Goal: Task Accomplishment & Management: Use online tool/utility

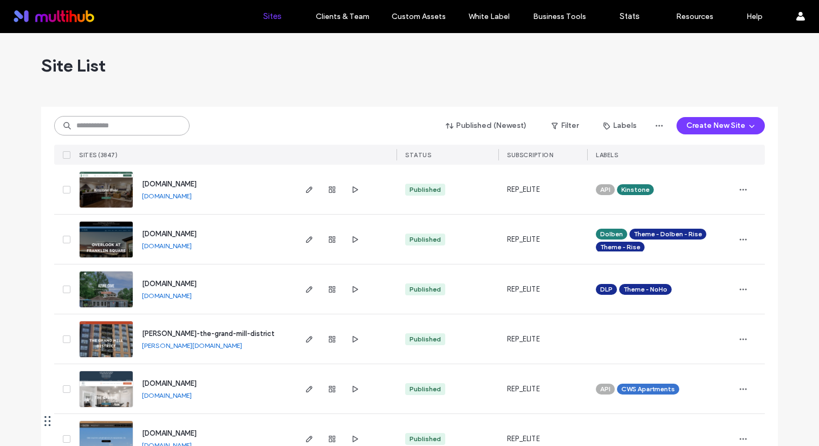
click at [161, 127] on input at bounding box center [121, 126] width 135 height 20
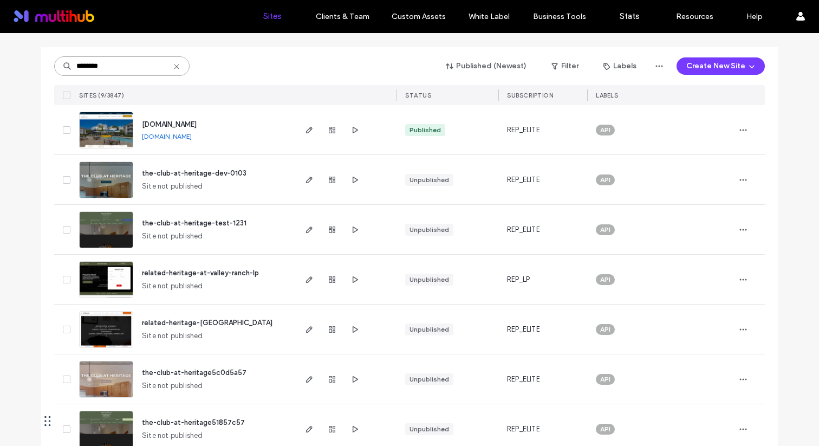
scroll to position [144, 0]
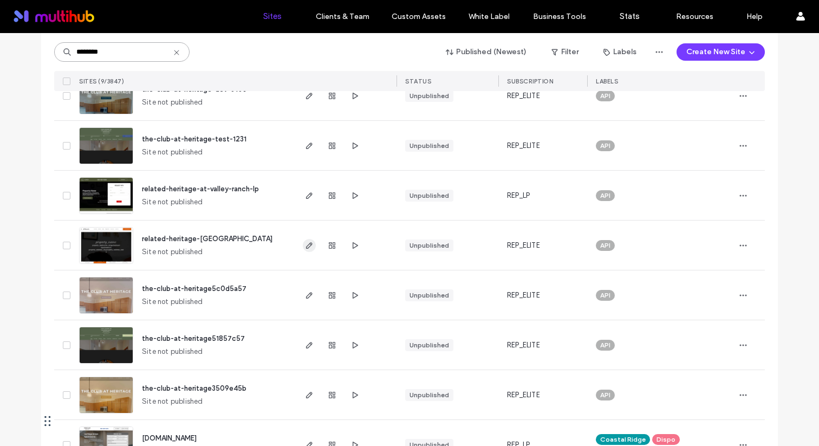
type input "********"
click at [305, 246] on icon "button" at bounding box center [309, 245] width 9 height 9
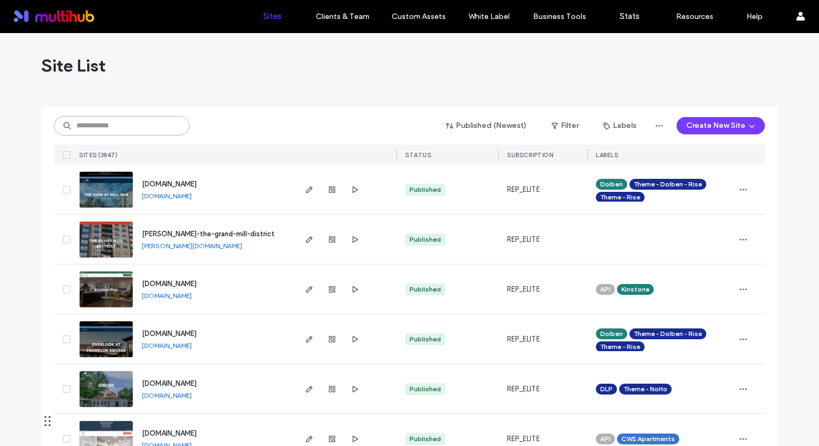
click at [147, 126] on input at bounding box center [121, 126] width 135 height 20
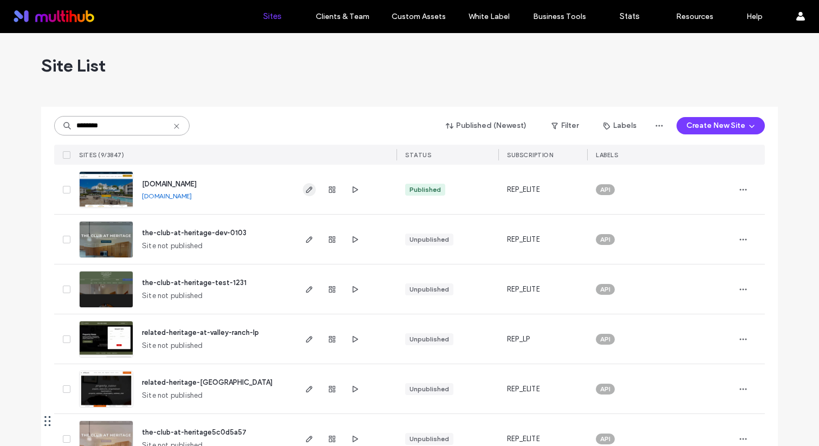
type input "********"
click at [303, 390] on span "button" at bounding box center [309, 389] width 13 height 13
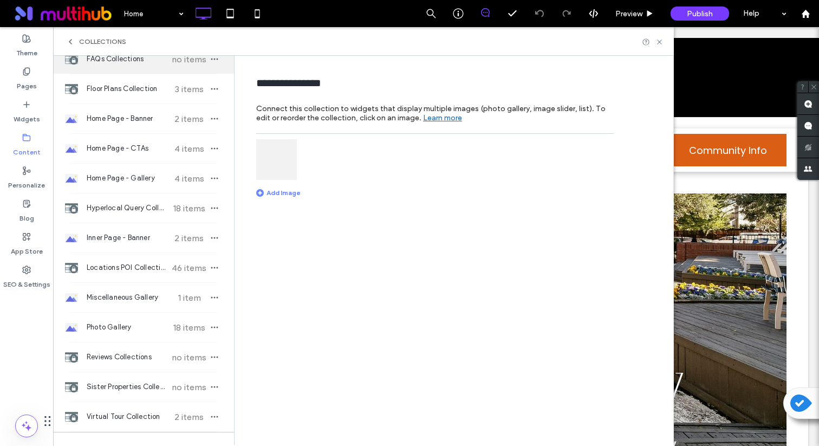
scroll to position [197, 0]
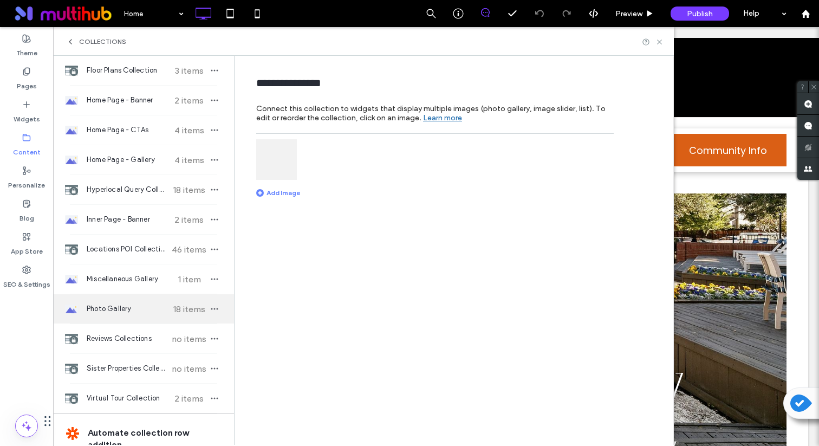
click at [135, 309] on span "Photo Gallery" at bounding box center [127, 309] width 81 height 11
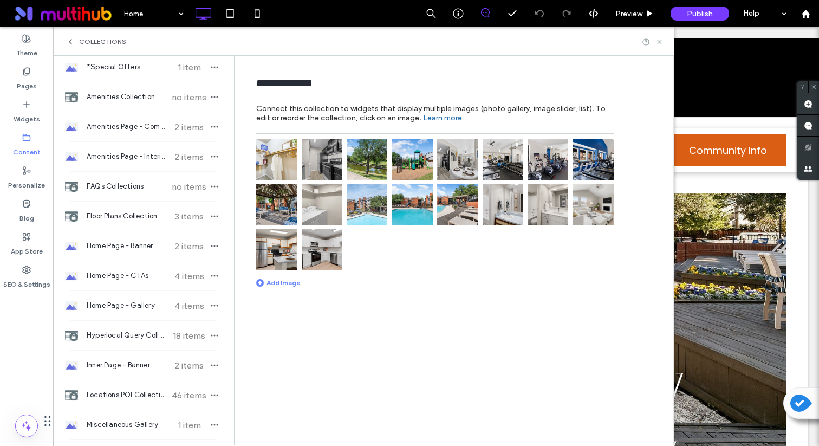
scroll to position [0, 0]
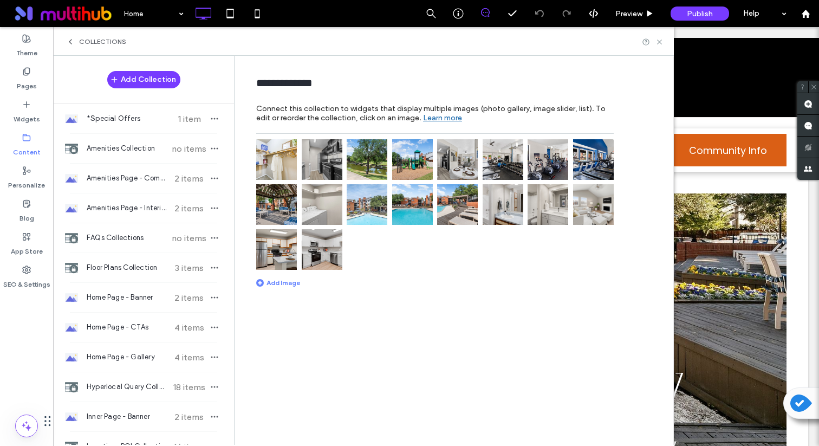
click at [266, 168] on img at bounding box center [276, 159] width 41 height 41
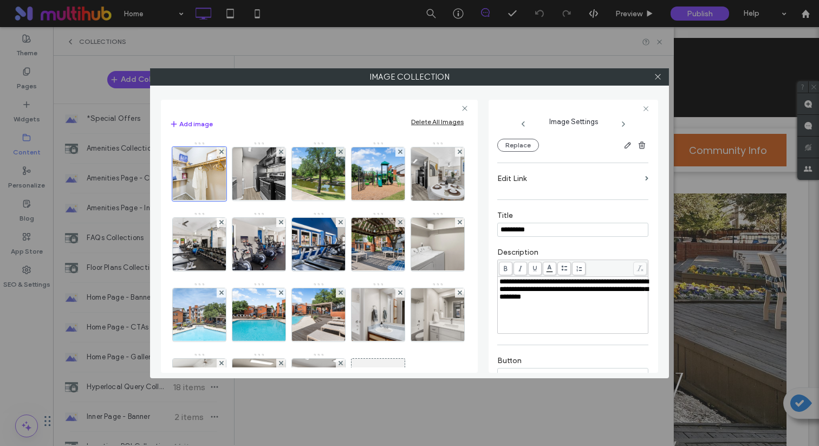
scroll to position [165, 0]
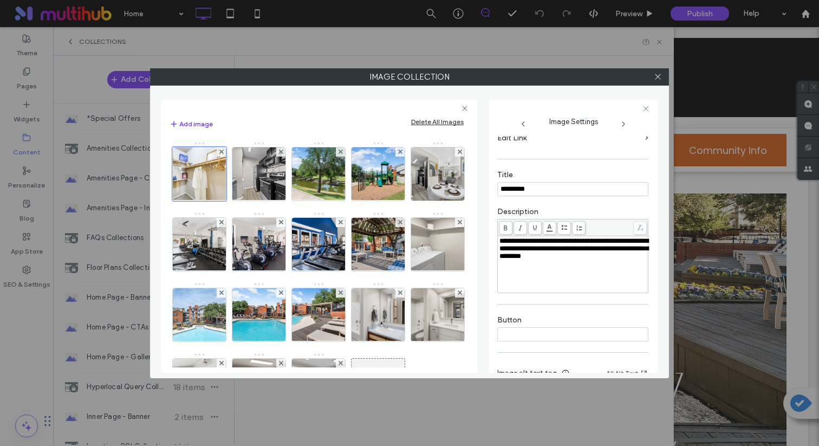
click at [523, 196] on input "*********" at bounding box center [573, 189] width 151 height 14
type input "********"
click at [658, 79] on icon at bounding box center [658, 77] width 8 height 8
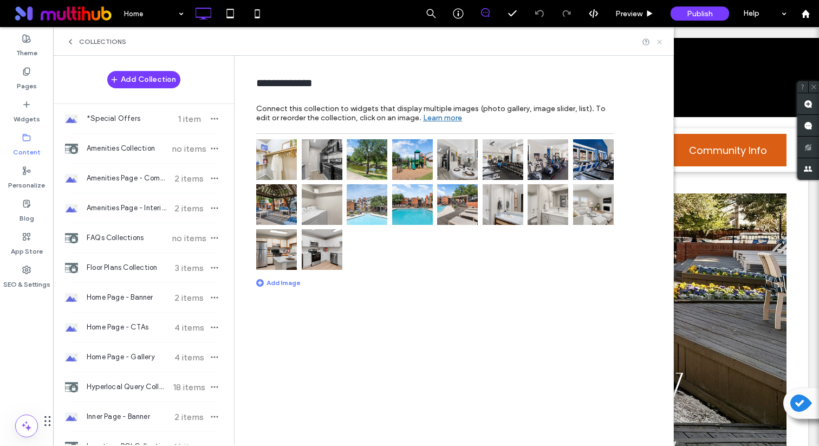
drag, startPoint x: 659, startPoint y: 42, endPoint x: 606, endPoint y: 15, distance: 59.6
click at [659, 42] on use at bounding box center [659, 42] width 4 height 4
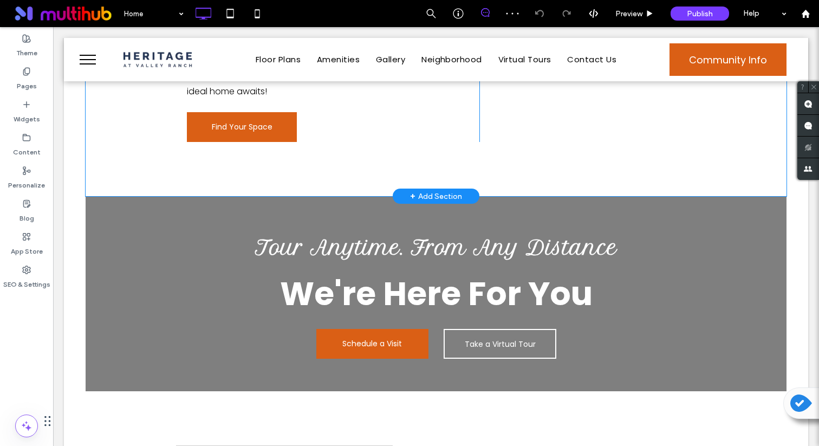
scroll to position [1084, 0]
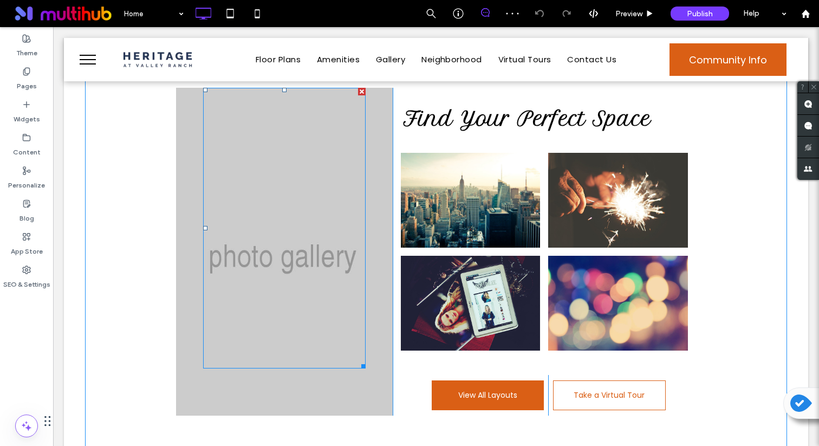
click at [294, 210] on div at bounding box center [284, 228] width 163 height 281
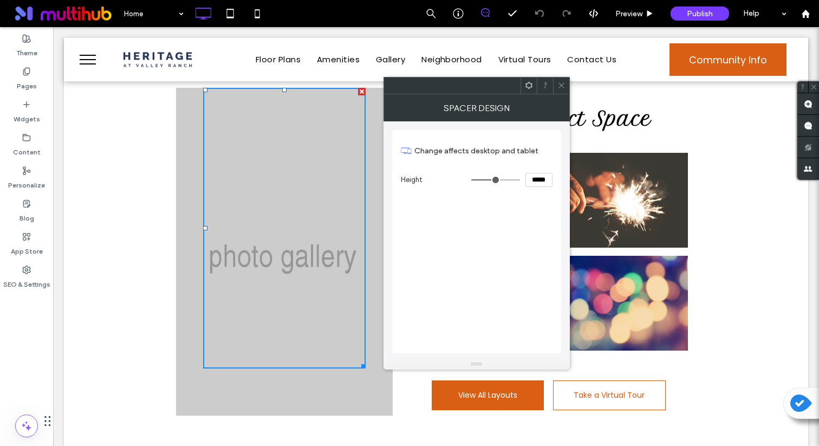
click at [527, 90] on span at bounding box center [529, 86] width 8 height 16
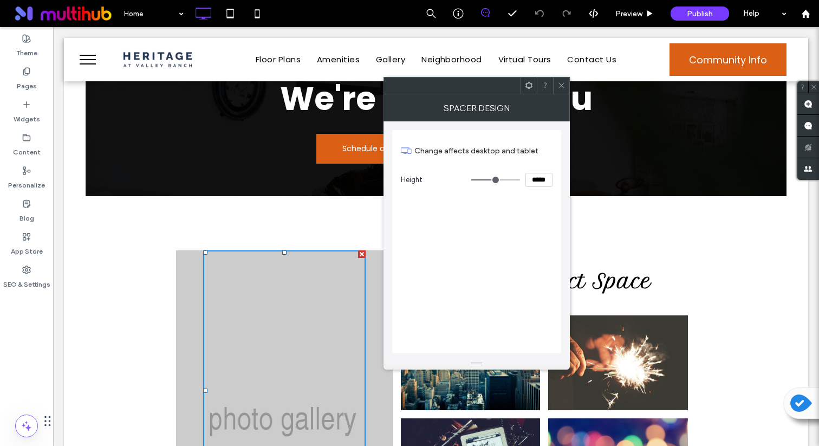
scroll to position [887, 0]
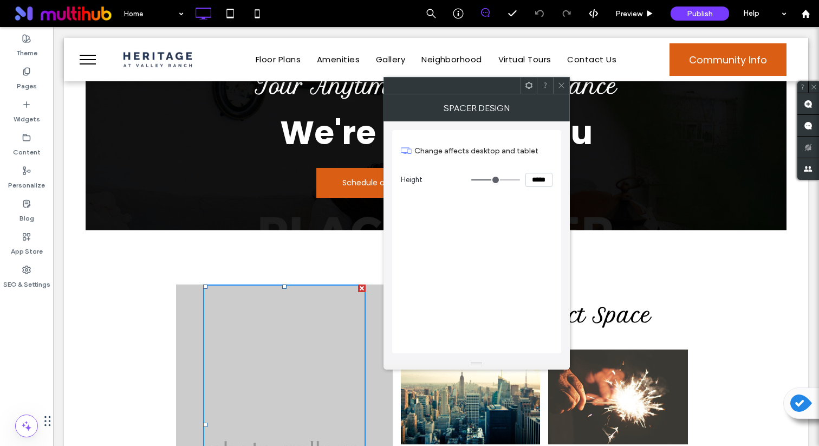
click at [563, 86] on icon at bounding box center [562, 85] width 8 height 8
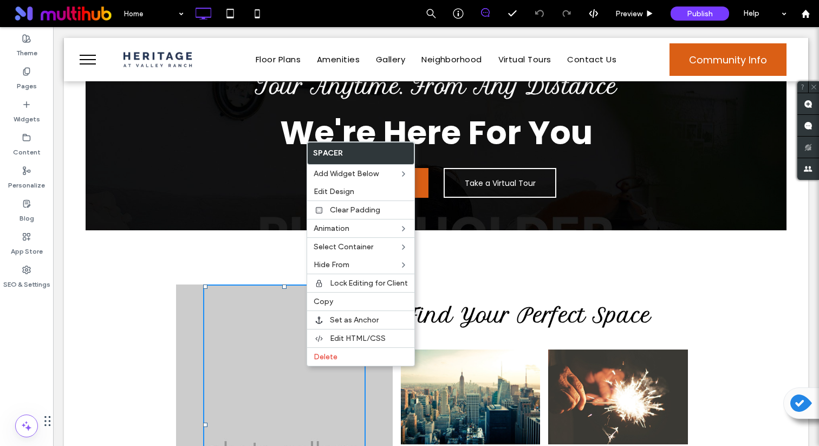
click at [635, 230] on div "Click To Paste Find Your Perfect Space Button Button Button Button View All Lay…" at bounding box center [436, 448] width 701 height 436
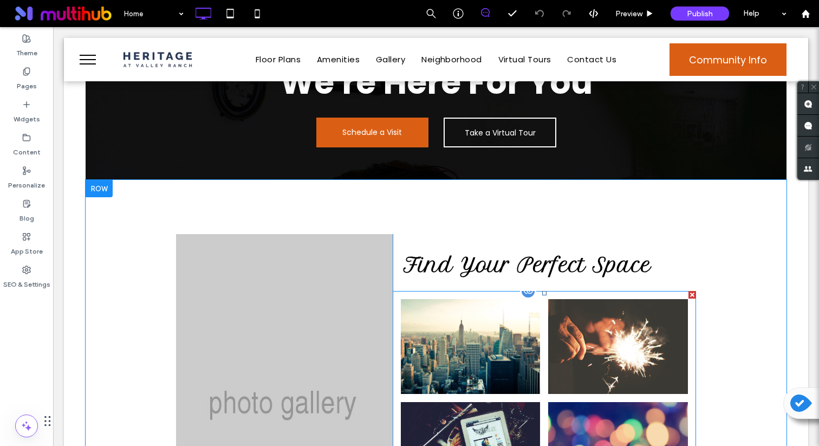
scroll to position [960, 0]
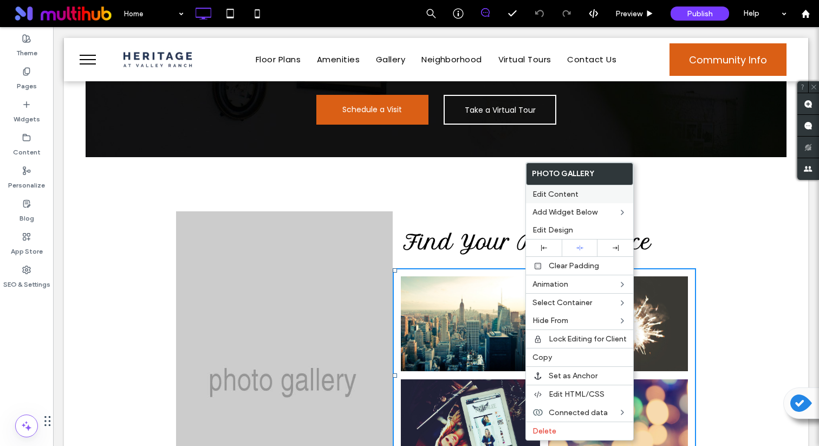
click at [580, 196] on label "Edit Content" at bounding box center [580, 194] width 94 height 9
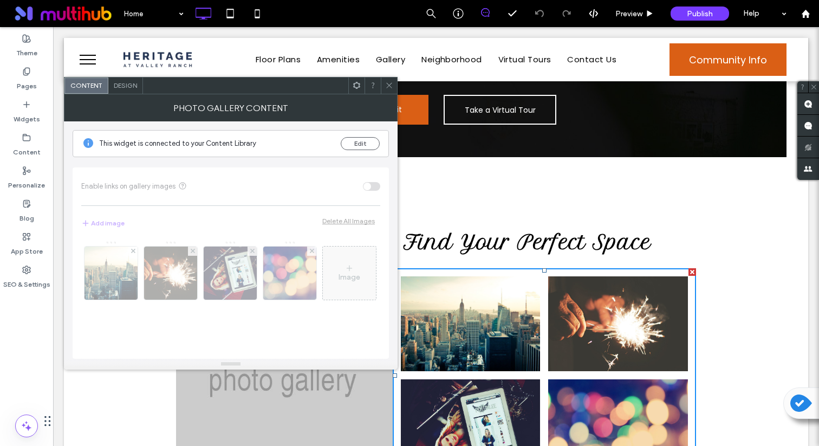
click at [354, 84] on use at bounding box center [356, 85] width 7 height 7
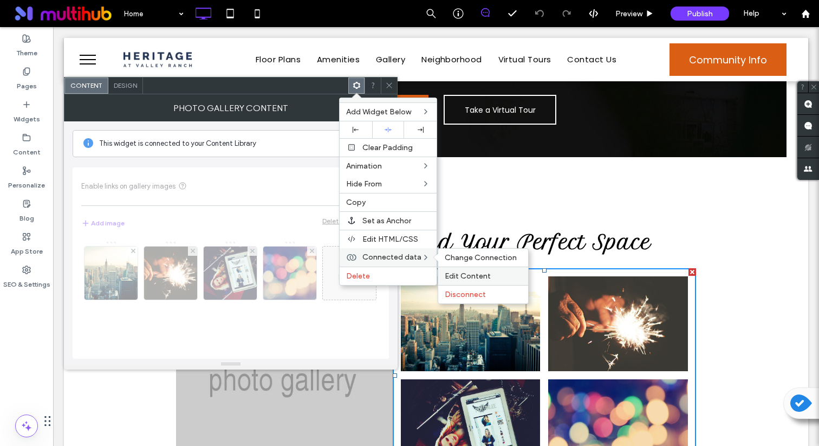
click at [463, 276] on span "Edit Content" at bounding box center [468, 276] width 46 height 9
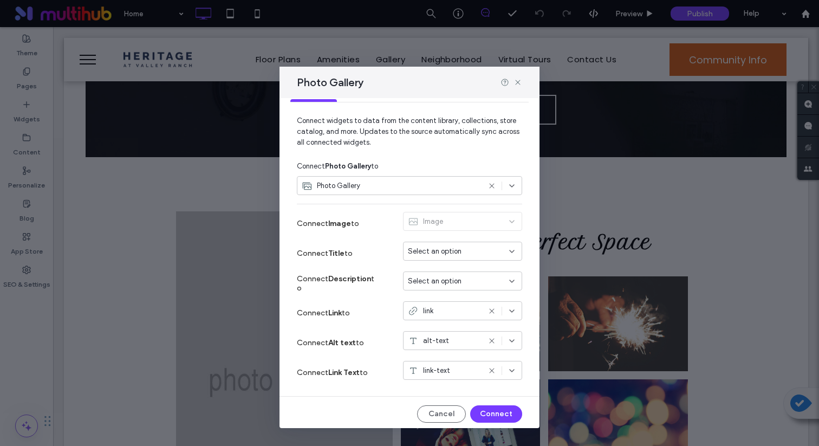
scroll to position [31, 0]
click at [461, 253] on div "Select an option" at bounding box center [456, 251] width 96 height 11
click at [440, 151] on span "Connect widgets to data from the content library, collections, store catalog, a…" at bounding box center [409, 135] width 225 height 41
click at [428, 182] on div "Photo Gallery" at bounding box center [391, 185] width 178 height 11
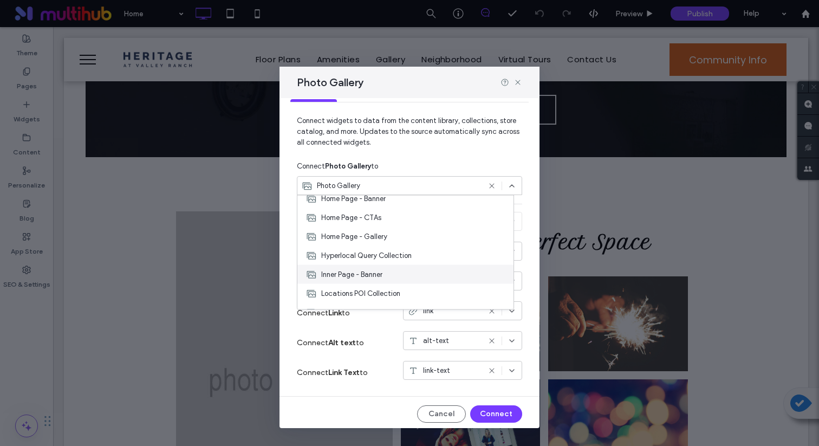
scroll to position [133, 0]
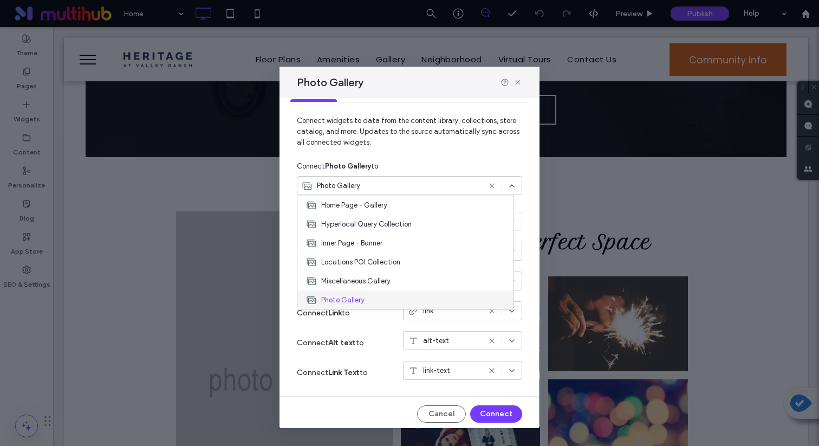
click at [390, 299] on div "Photo Gallery" at bounding box center [406, 299] width 216 height 19
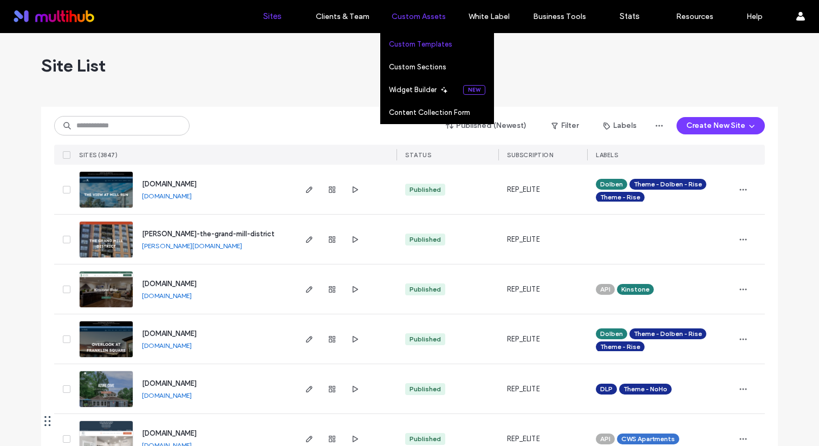
click at [413, 40] on label "Custom Templates" at bounding box center [420, 44] width 63 height 8
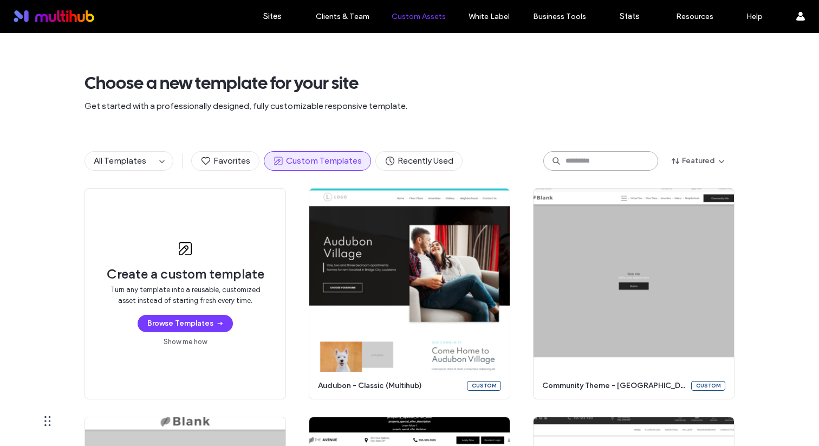
click at [608, 158] on input at bounding box center [601, 161] width 115 height 20
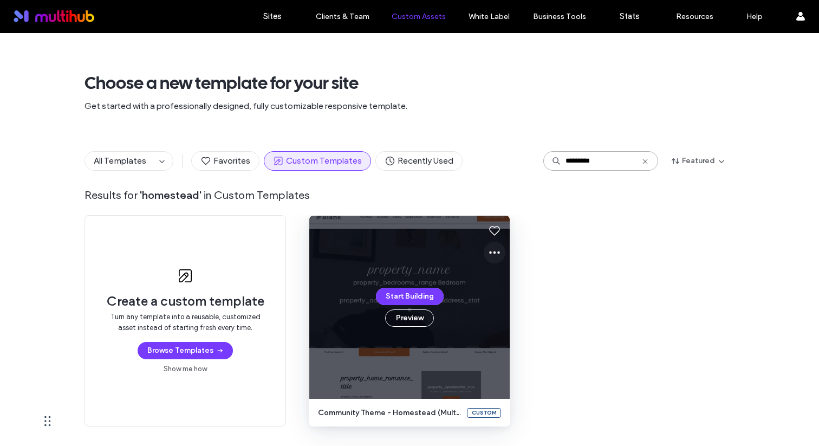
type input "*********"
click at [490, 252] on use at bounding box center [494, 252] width 11 height 3
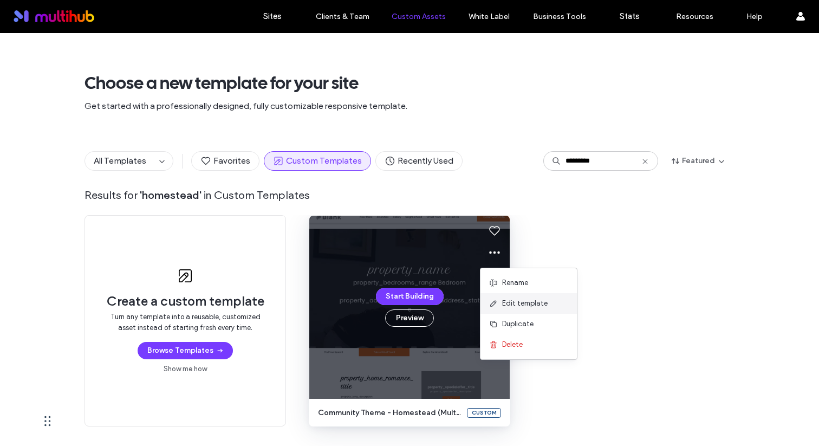
click at [508, 305] on span "Edit template" at bounding box center [525, 303] width 46 height 11
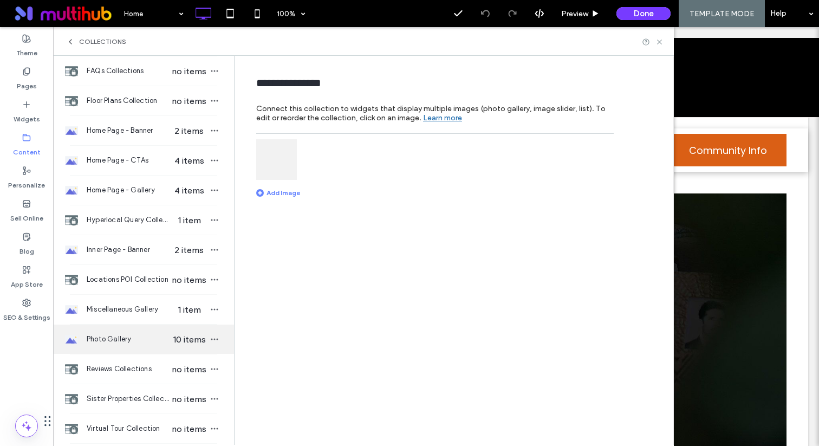
click at [113, 341] on span "Photo Gallery" at bounding box center [128, 339] width 83 height 11
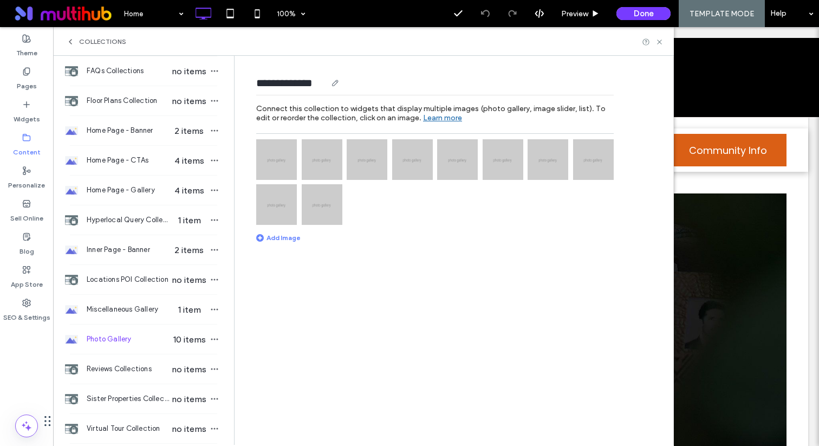
click at [327, 82] on input "**********" at bounding box center [291, 82] width 70 height 15
type input "**********"
click at [549, 63] on div "**********" at bounding box center [427, 149] width 374 height 186
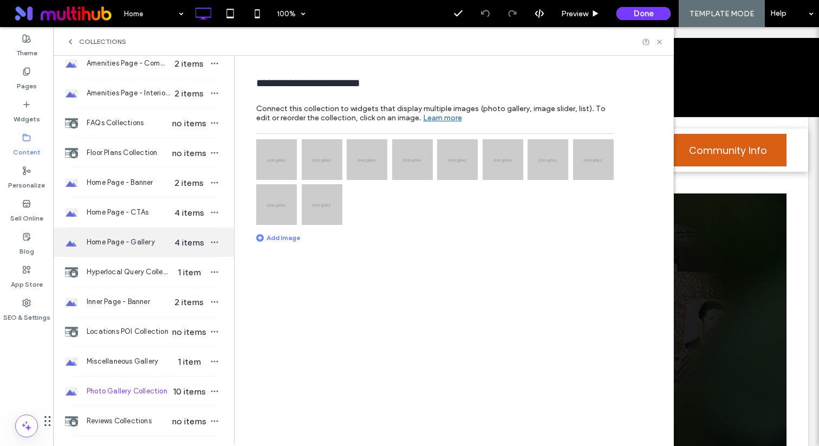
scroll to position [167, 0]
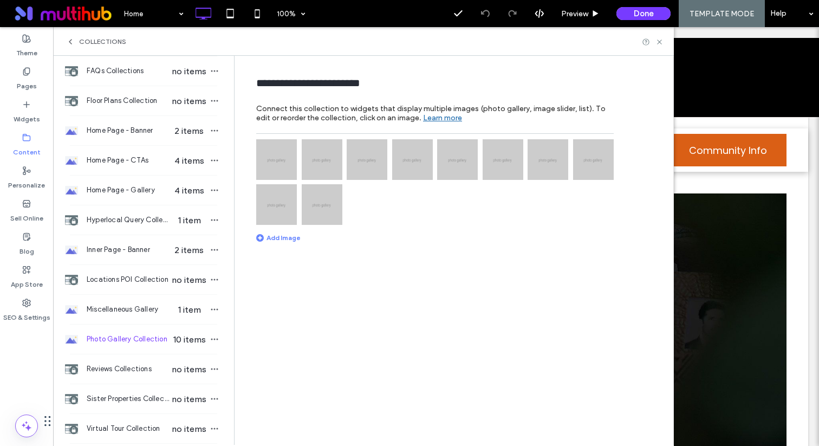
click at [289, 337] on div "**********" at bounding box center [457, 250] width 434 height 388
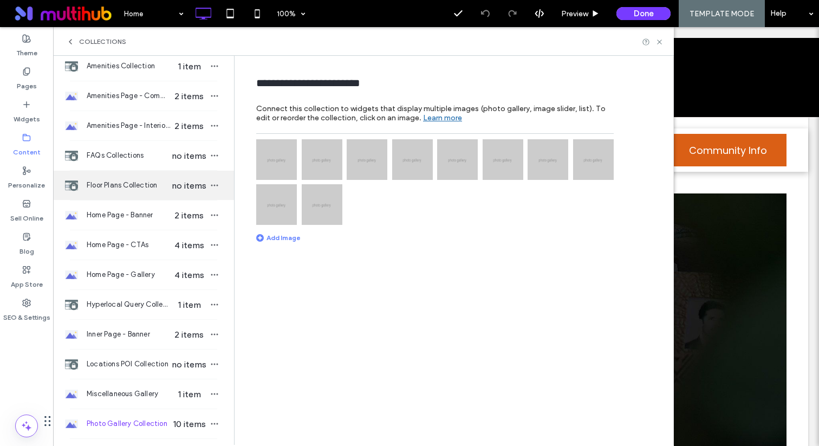
scroll to position [80, 0]
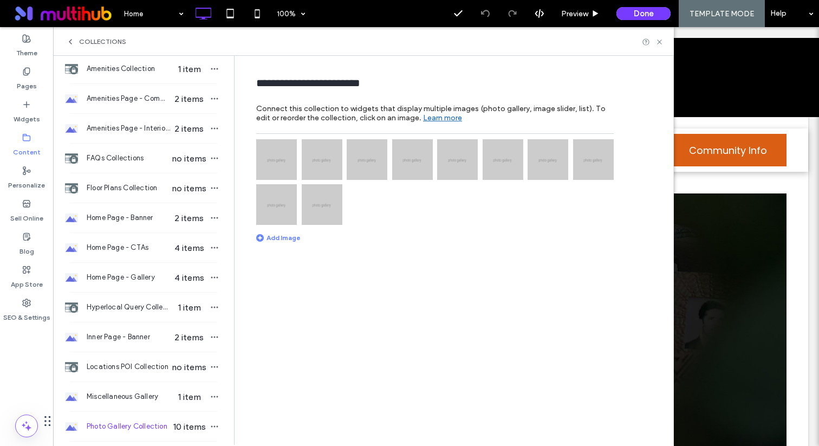
click at [270, 158] on img at bounding box center [276, 159] width 41 height 41
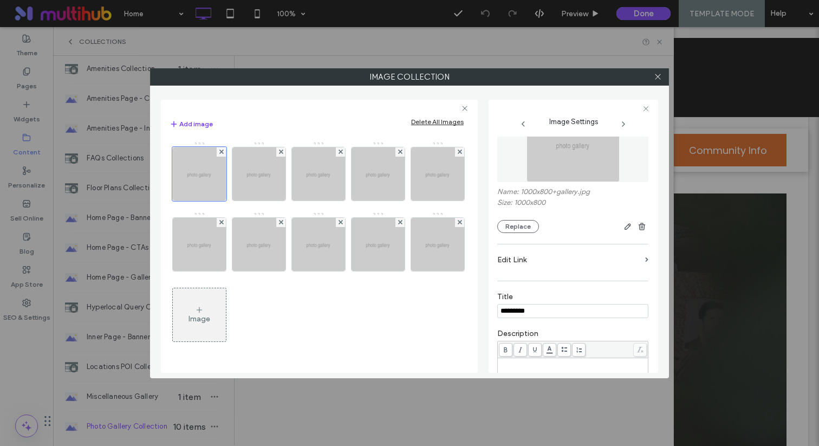
scroll to position [51, 0]
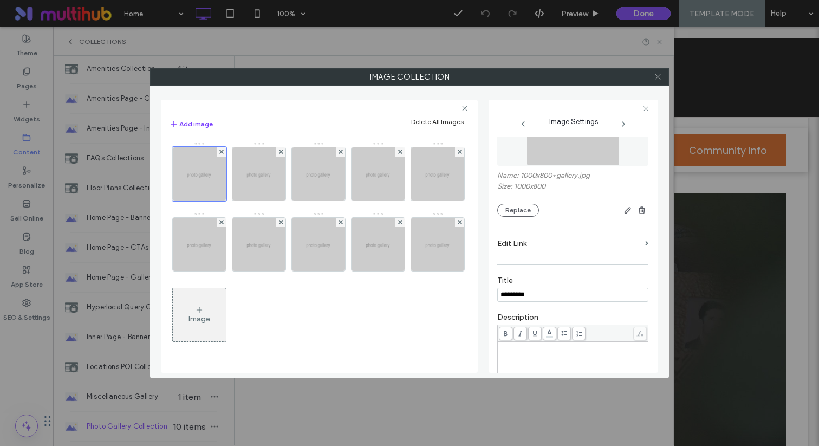
click at [657, 81] on span at bounding box center [658, 77] width 8 height 16
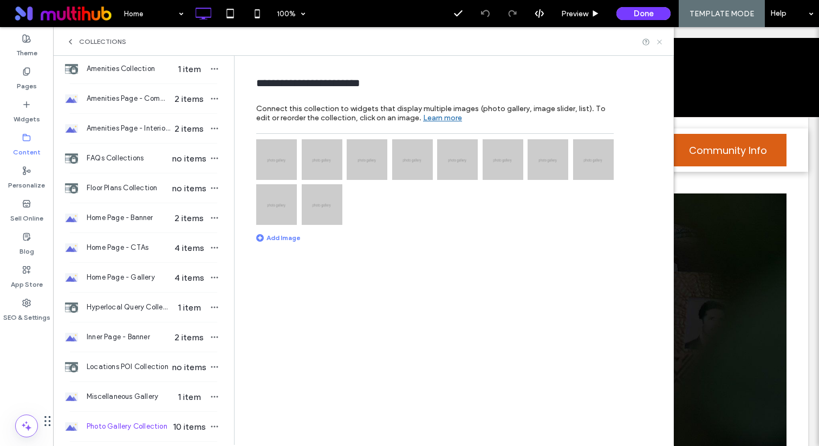
click at [660, 44] on icon at bounding box center [660, 42] width 8 height 8
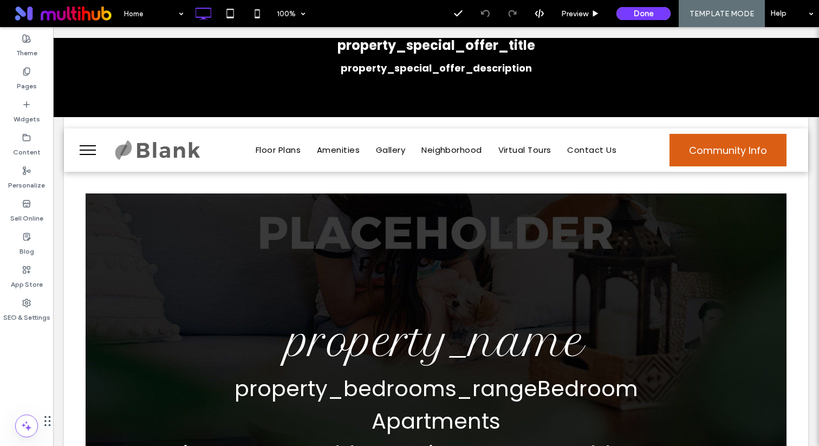
scroll to position [0, 0]
click at [17, 71] on div "Pages" at bounding box center [26, 78] width 53 height 33
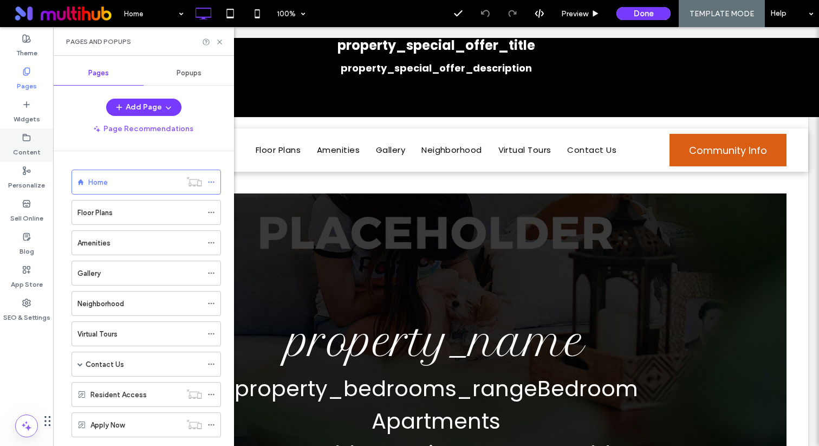
click at [21, 145] on label "Content" at bounding box center [27, 149] width 28 height 15
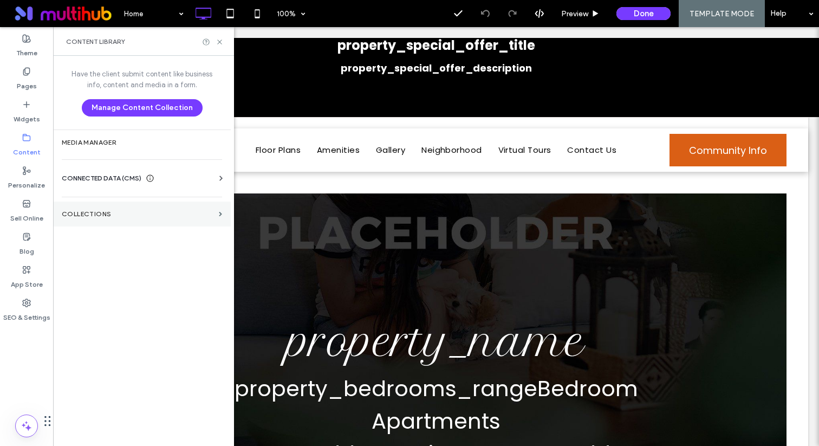
click at [115, 214] on label "Collections" at bounding box center [138, 214] width 153 height 8
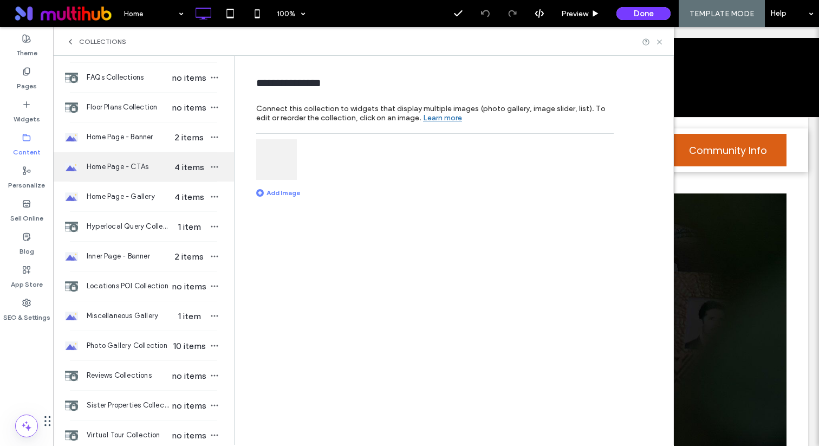
scroll to position [167, 0]
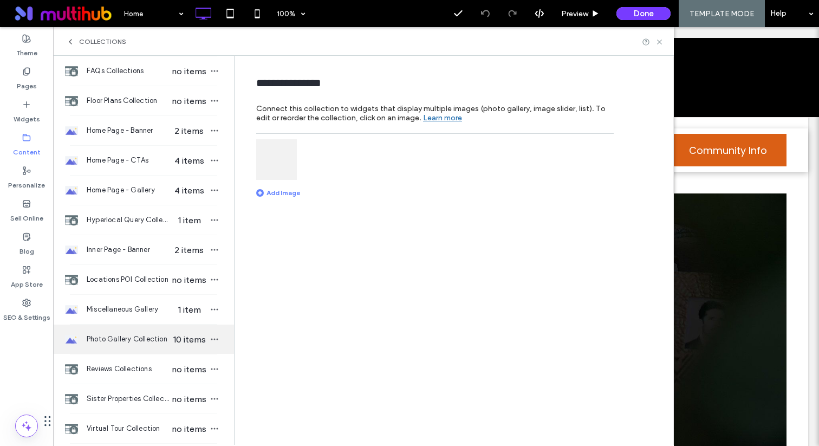
click at [143, 343] on span "Photo Gallery Collection" at bounding box center [128, 339] width 83 height 11
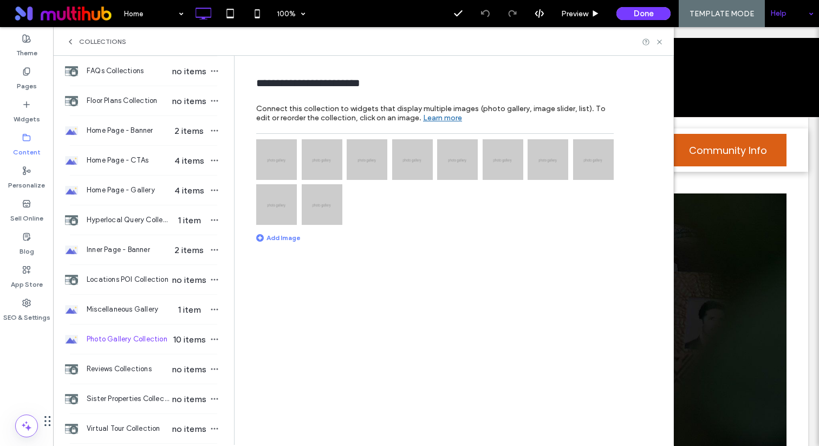
scroll to position [0, 0]
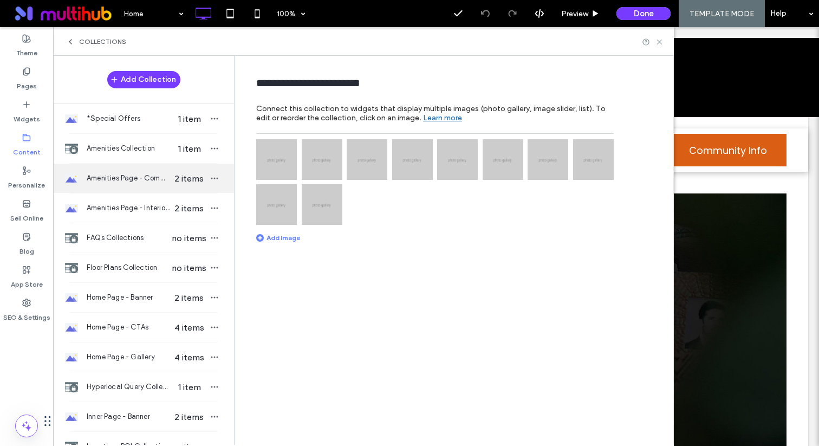
click at [128, 175] on span "Amenities Page - Community Amenities" at bounding box center [128, 178] width 83 height 11
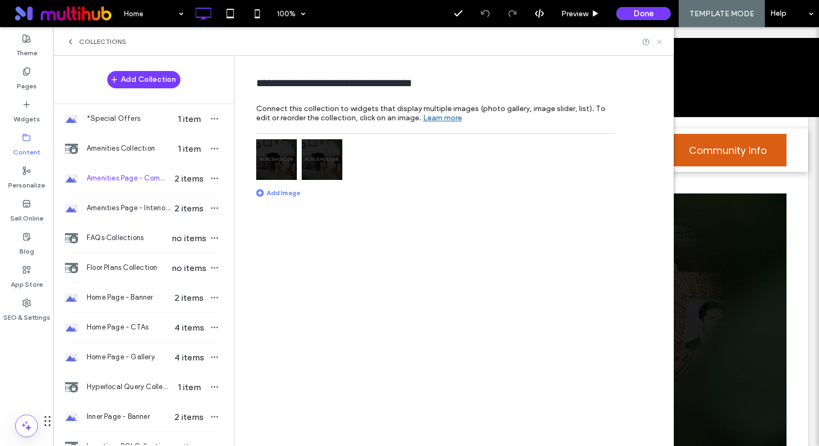
click at [660, 41] on icon at bounding box center [660, 42] width 8 height 8
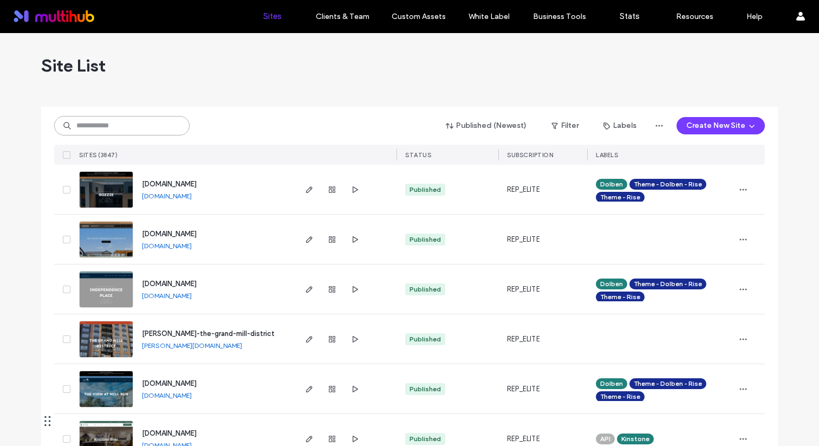
click at [115, 124] on input at bounding box center [121, 126] width 135 height 20
click at [141, 134] on input at bounding box center [121, 126] width 135 height 20
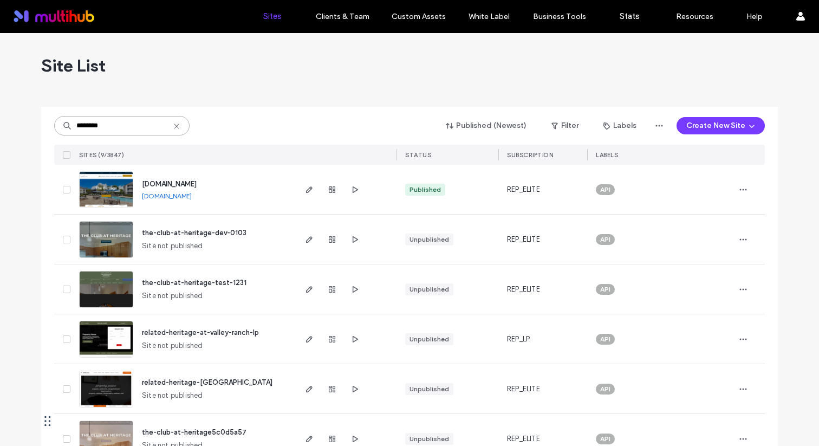
type input "********"
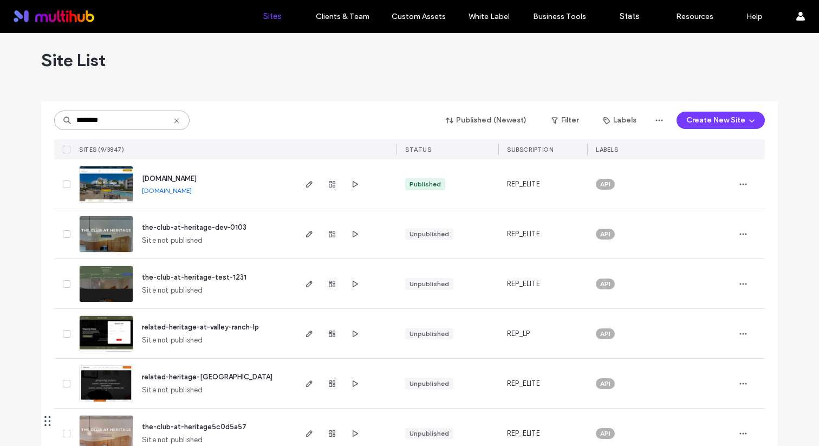
scroll to position [6, 0]
click at [280, 177] on div "www.theheritageapts.com www.theheritageapts.com" at bounding box center [213, 183] width 161 height 49
click at [311, 109] on div "******** Published (Newest) Filter Labels Create New Site" at bounding box center [409, 119] width 711 height 21
click at [307, 181] on icon "button" at bounding box center [309, 183] width 9 height 9
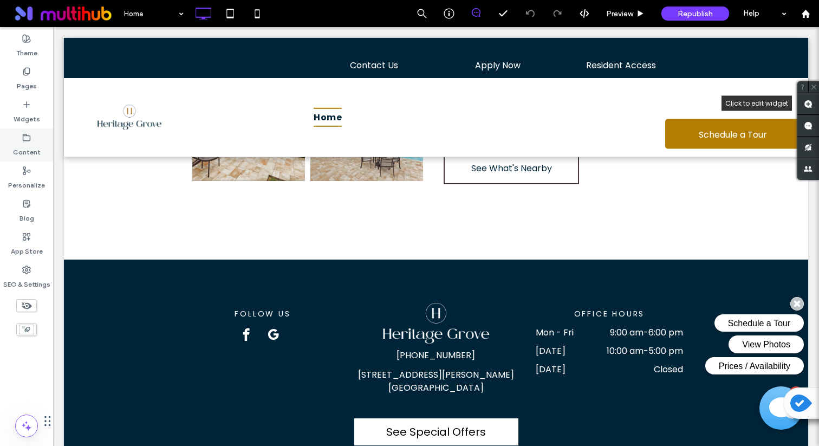
click at [30, 144] on label "Content" at bounding box center [27, 149] width 28 height 15
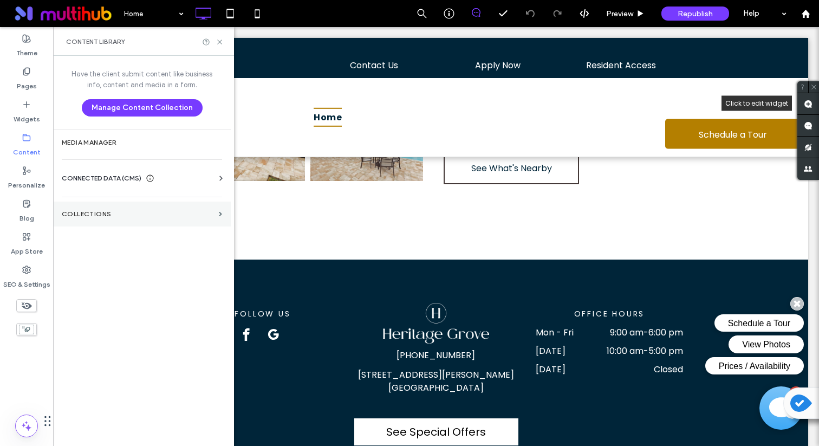
click at [108, 219] on section "Collections" at bounding box center [142, 214] width 178 height 25
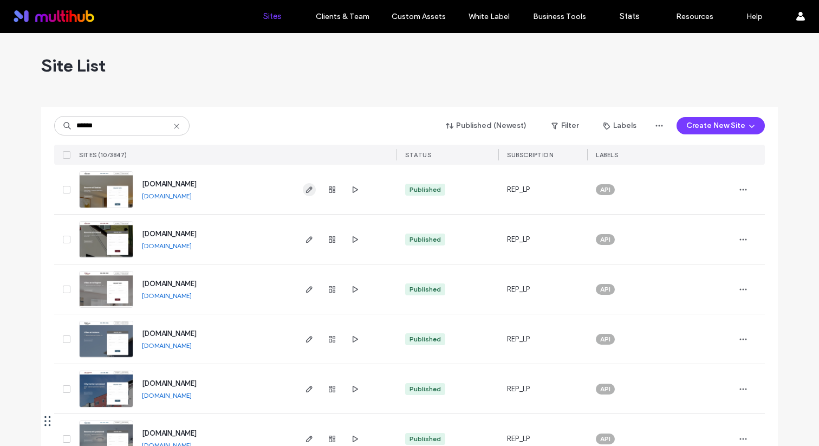
type input "******"
click at [306, 188] on icon "button" at bounding box center [309, 189] width 9 height 9
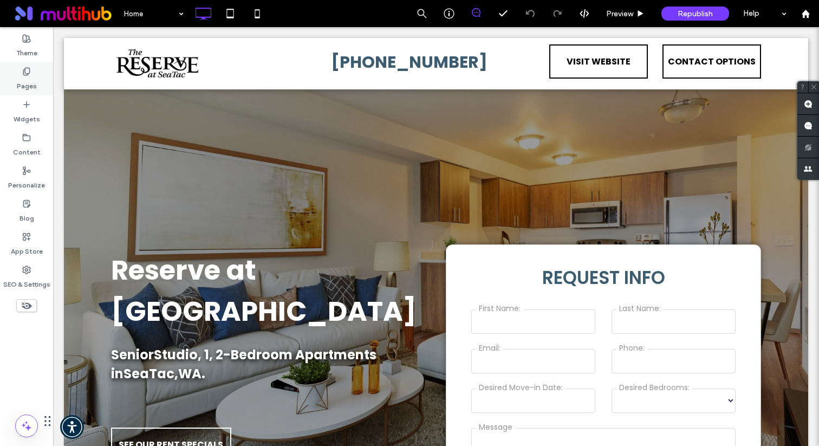
click at [19, 75] on div "Pages" at bounding box center [26, 78] width 53 height 33
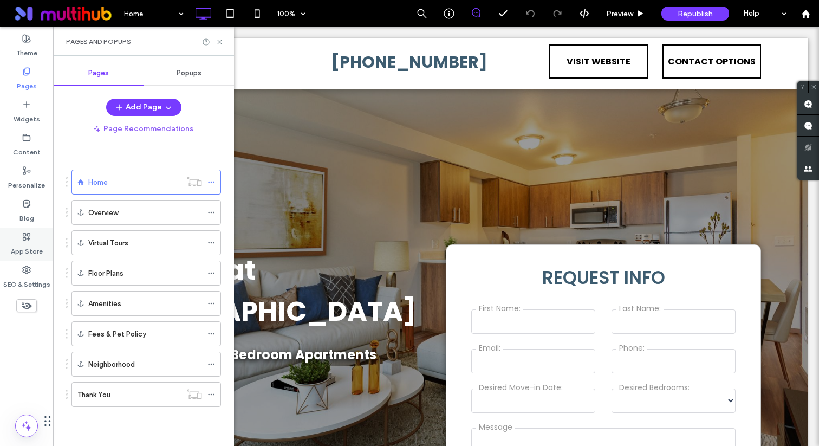
click at [32, 235] on div "App Store" at bounding box center [26, 244] width 53 height 33
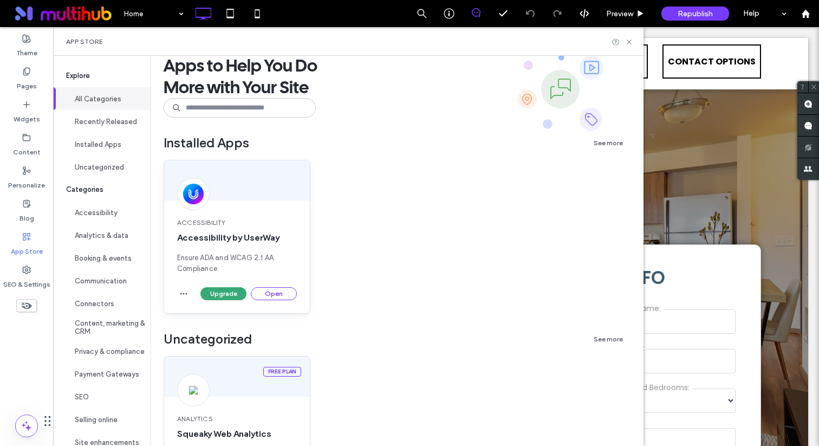
scroll to position [4, 0]
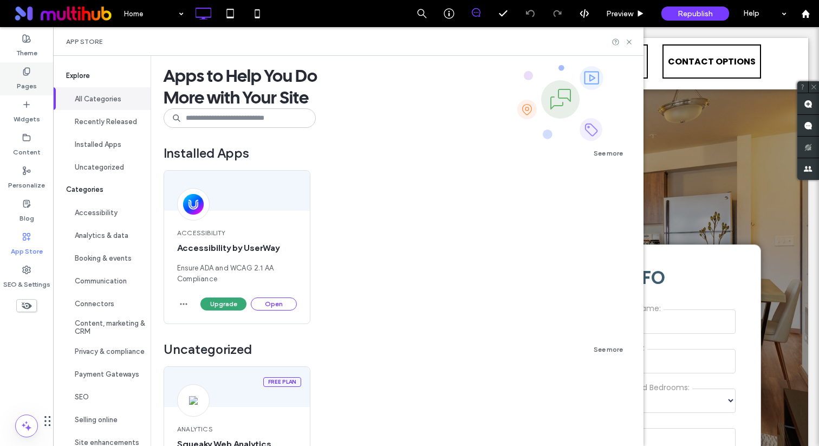
click at [35, 83] on label "Pages" at bounding box center [27, 83] width 20 height 15
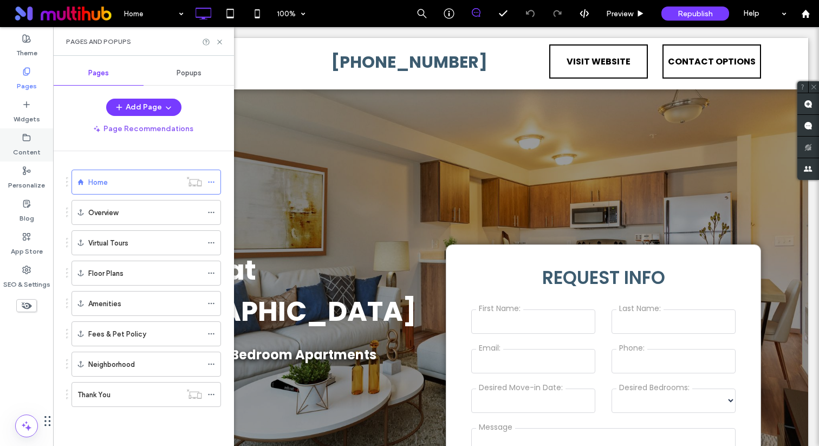
click at [26, 146] on label "Content" at bounding box center [27, 149] width 28 height 15
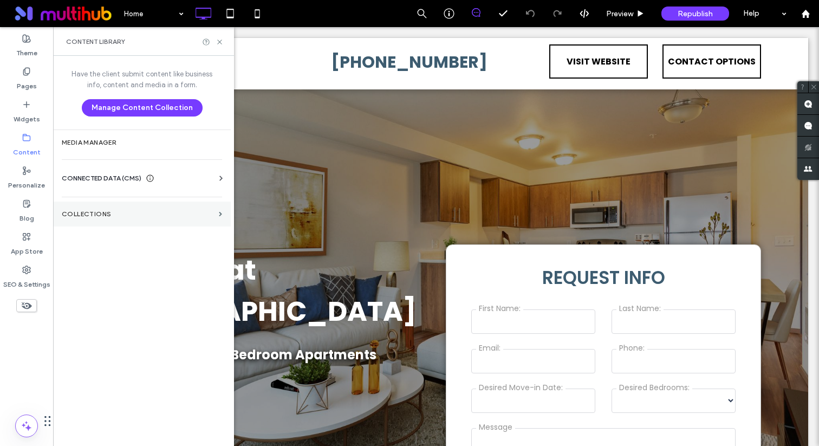
click at [103, 212] on label "Collections" at bounding box center [138, 214] width 153 height 8
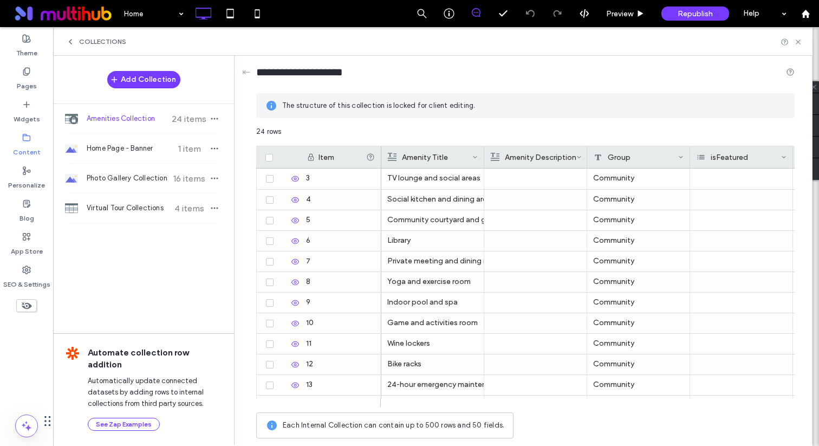
click at [137, 249] on div "Add Collection Amenities Collection 24 items Home Page - Banner 1 item Photo Ga…" at bounding box center [143, 250] width 181 height 388
